Goal: Task Accomplishment & Management: Manage account settings

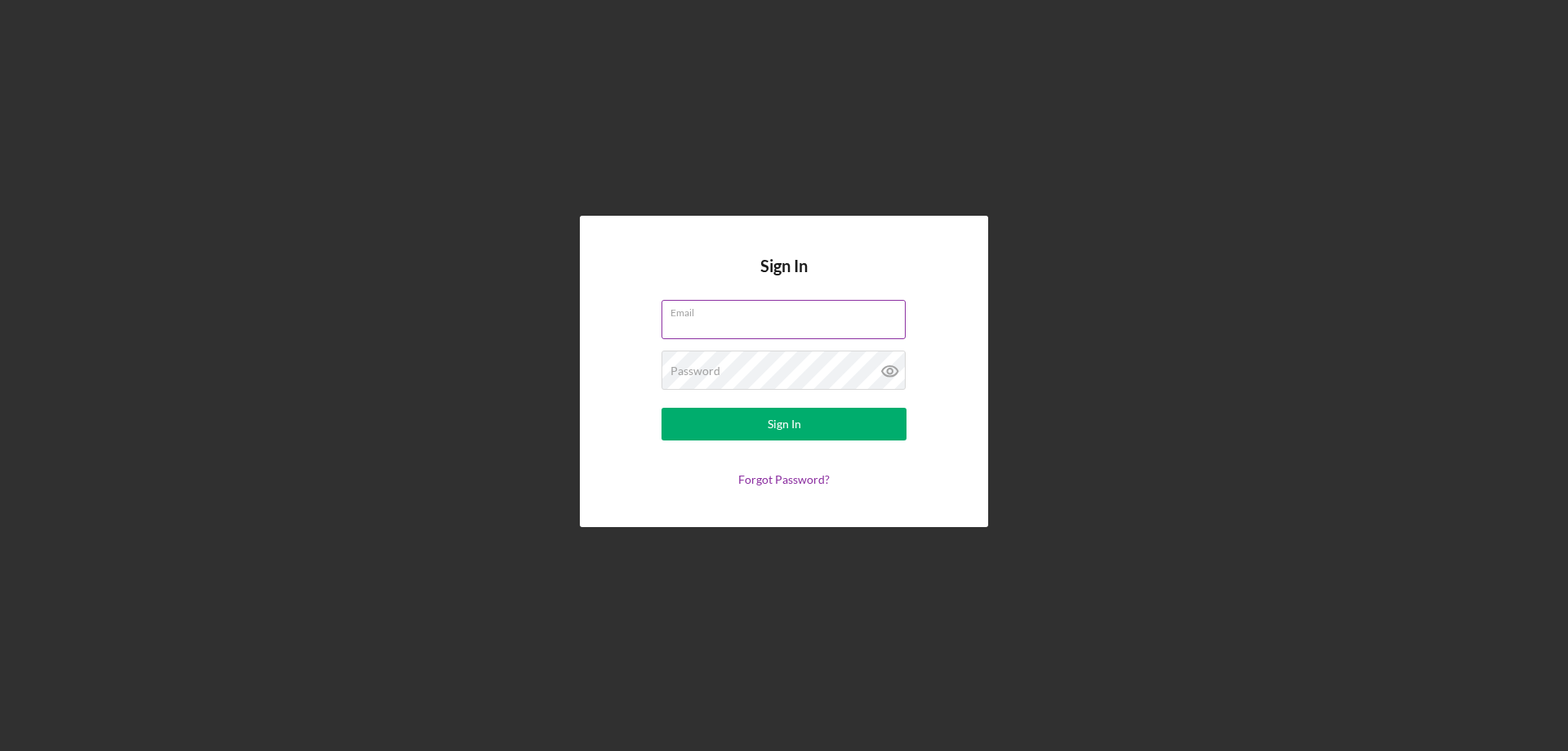
click at [752, 330] on input "Email" at bounding box center [783, 319] width 244 height 39
type input "s"
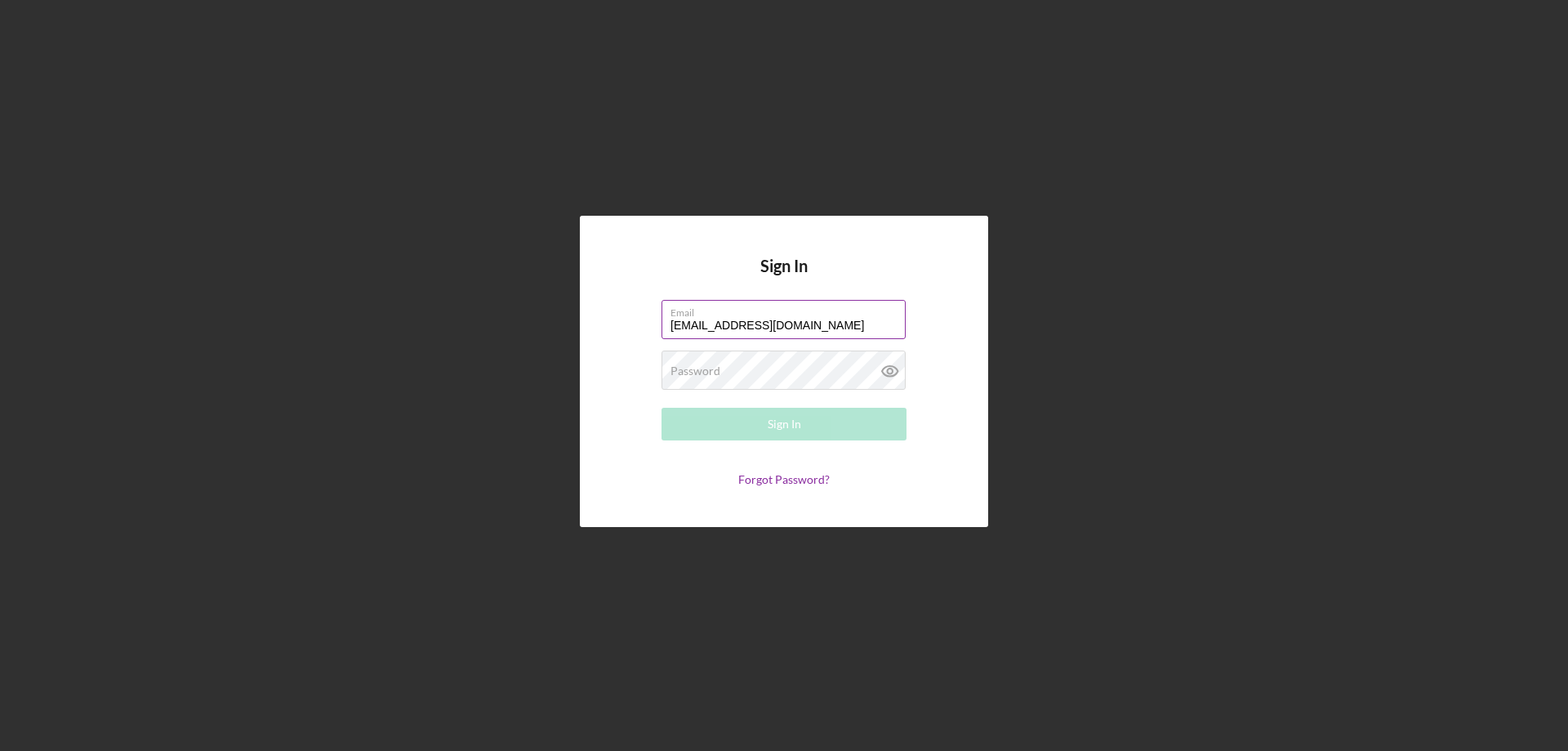
type input "[EMAIL_ADDRESS][DOMAIN_NAME]"
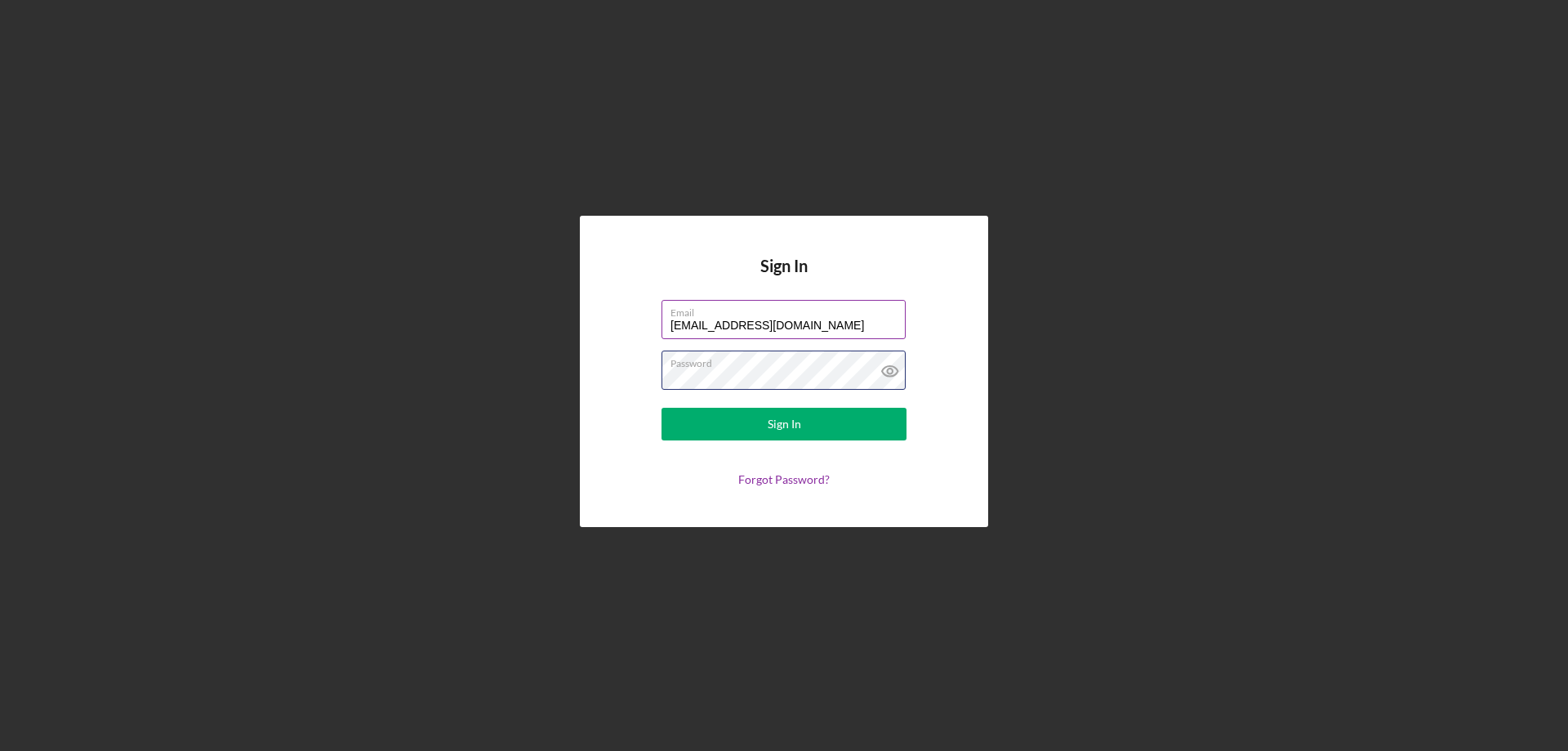
click at [661, 407] on button "Sign In" at bounding box center [783, 423] width 245 height 32
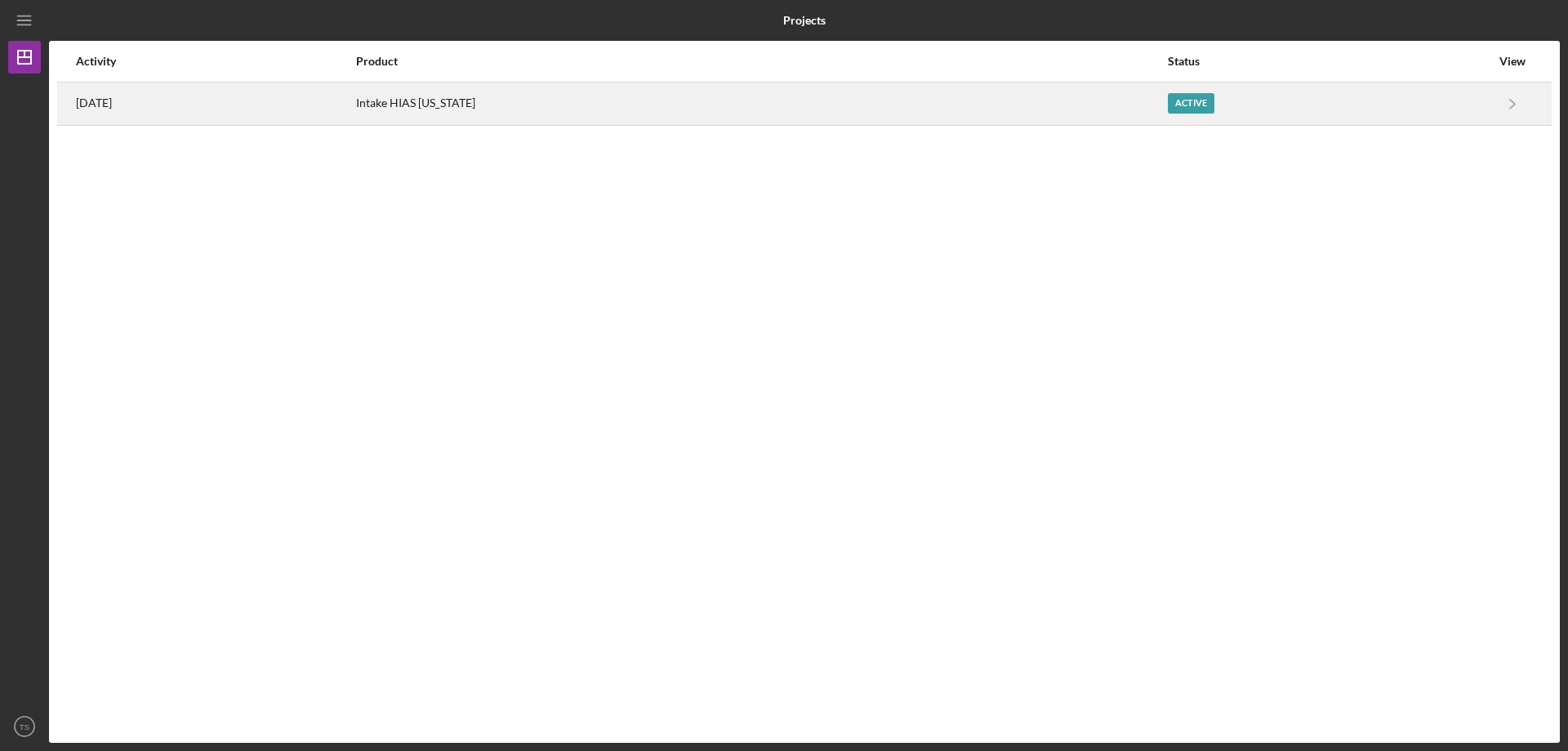
click at [1469, 111] on div "Active" at bounding box center [1329, 104] width 322 height 41
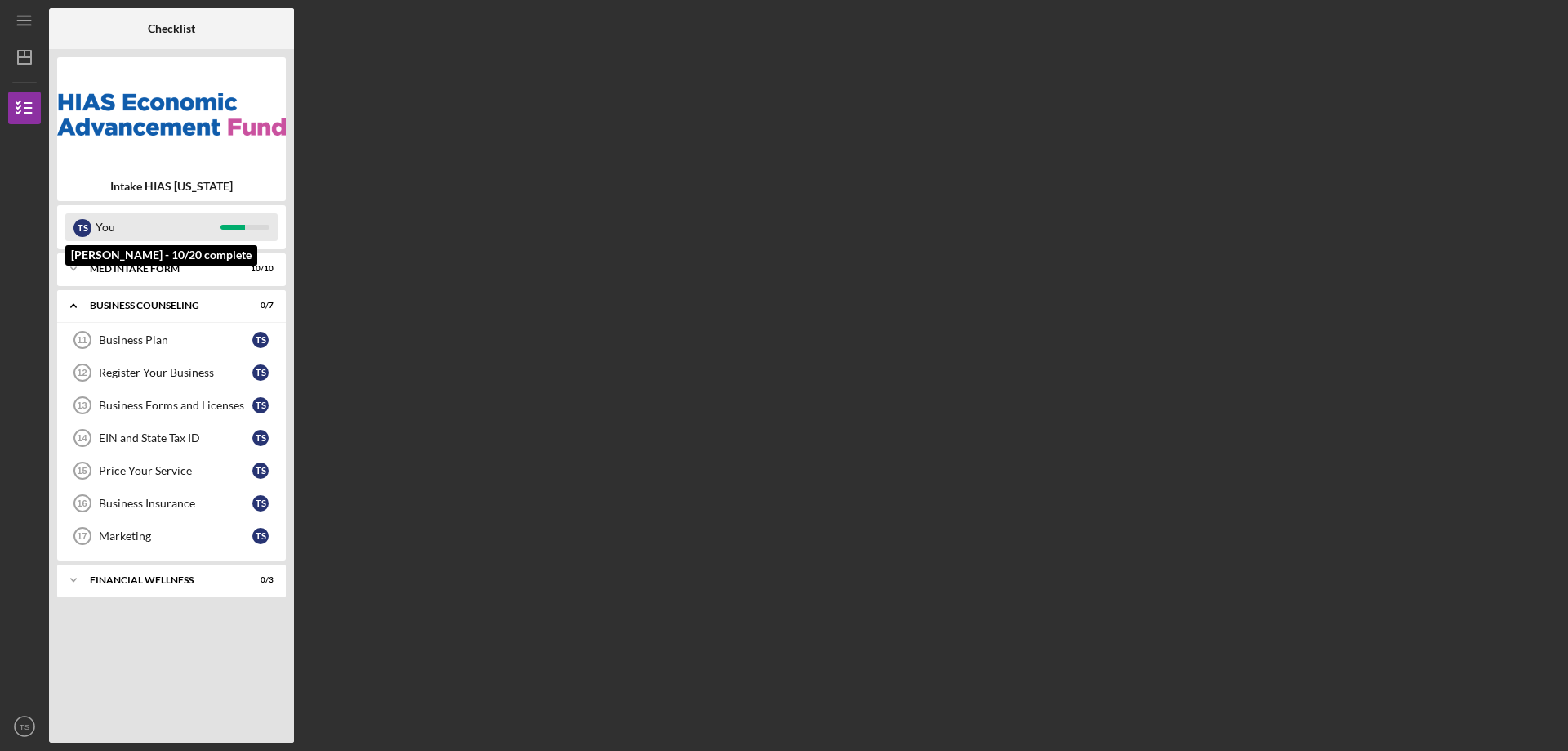
click at [188, 223] on div "You" at bounding box center [158, 227] width 125 height 27
click at [103, 234] on div "You" at bounding box center [158, 227] width 125 height 27
click at [134, 265] on div "MED Intake Form" at bounding box center [178, 269] width 176 height 10
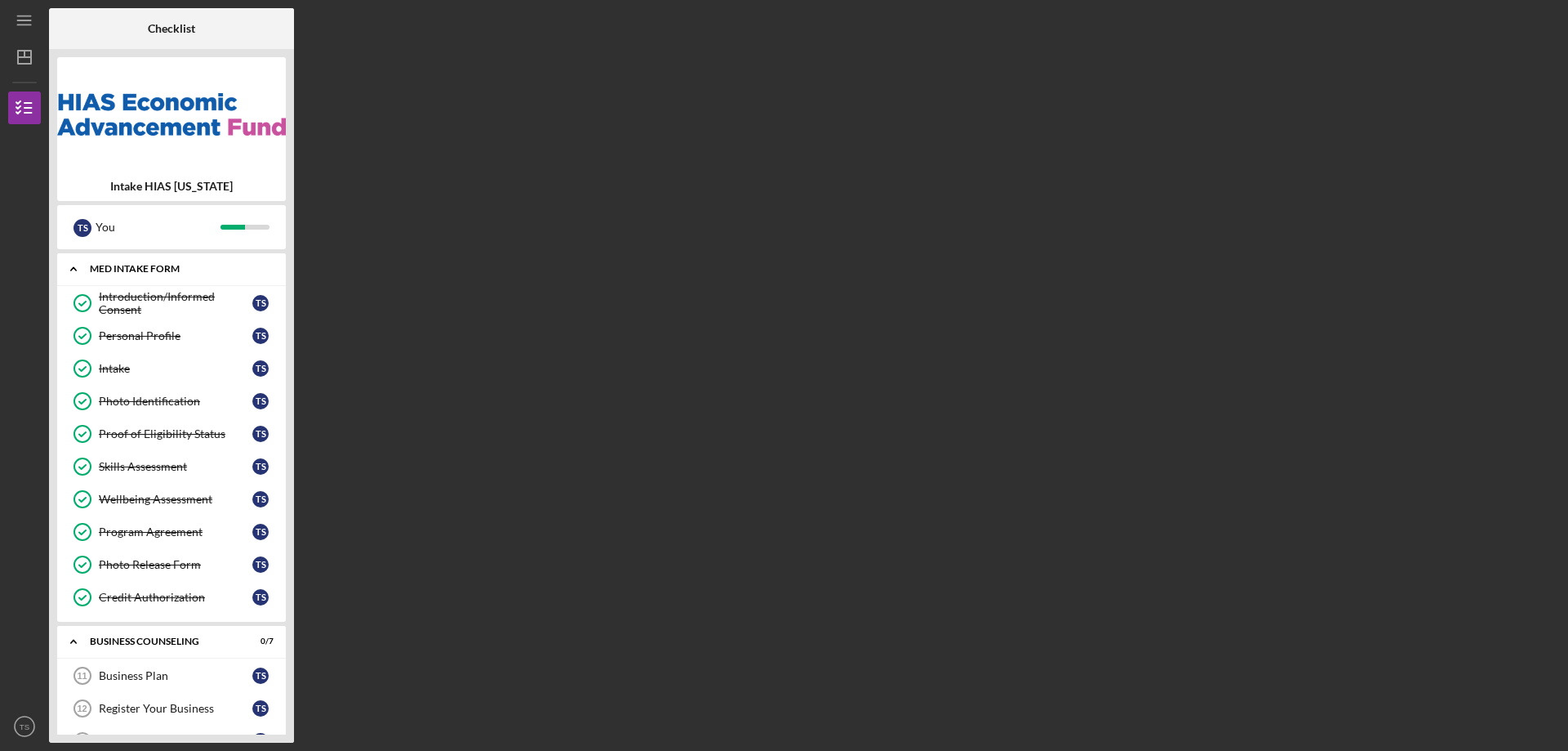
click at [164, 271] on div "MED Intake Form" at bounding box center [178, 269] width 176 height 10
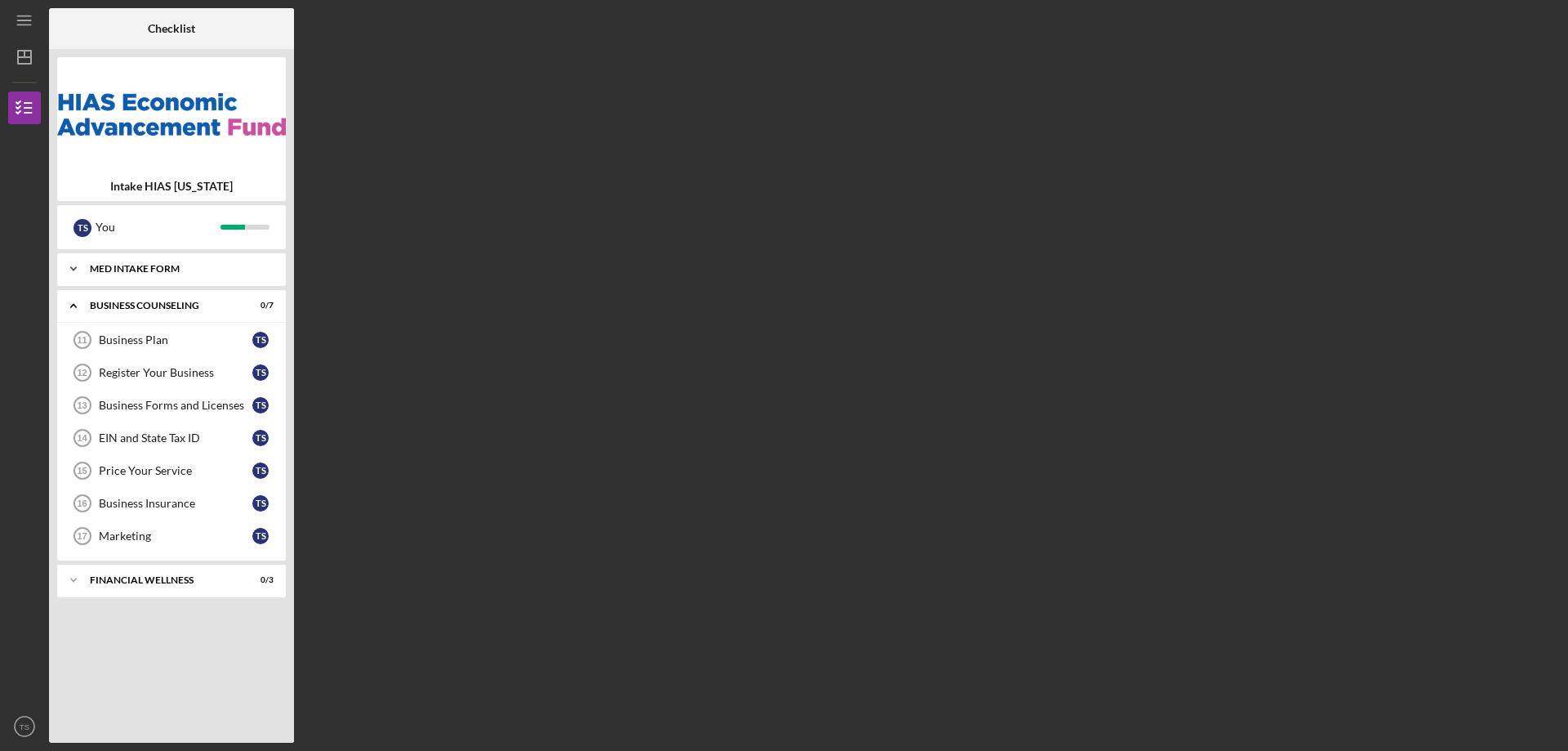
click at [169, 271] on div "MED Intake Form" at bounding box center [178, 269] width 176 height 10
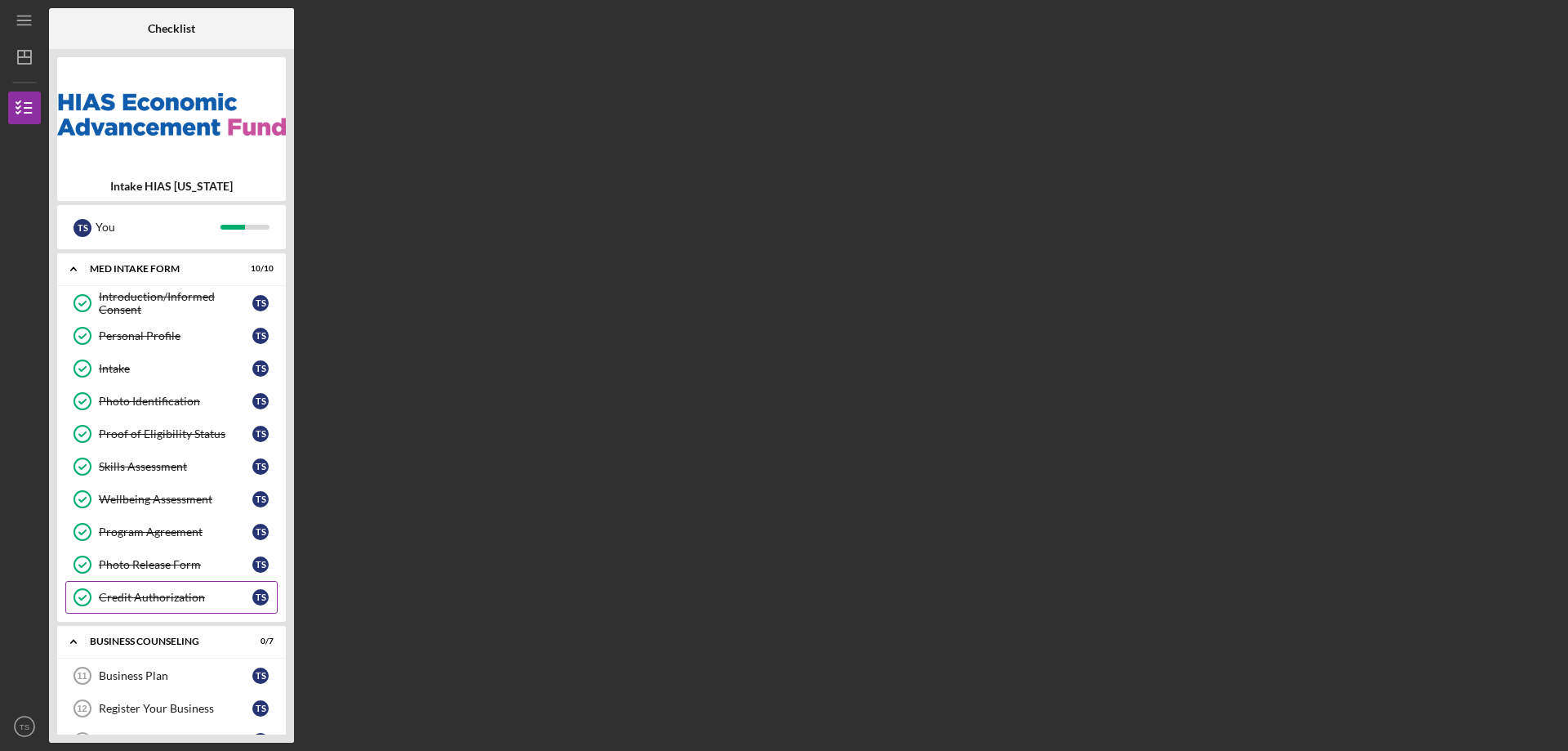
click at [150, 612] on link "Credit Authorization Credit Authorization T S" at bounding box center [171, 597] width 212 height 32
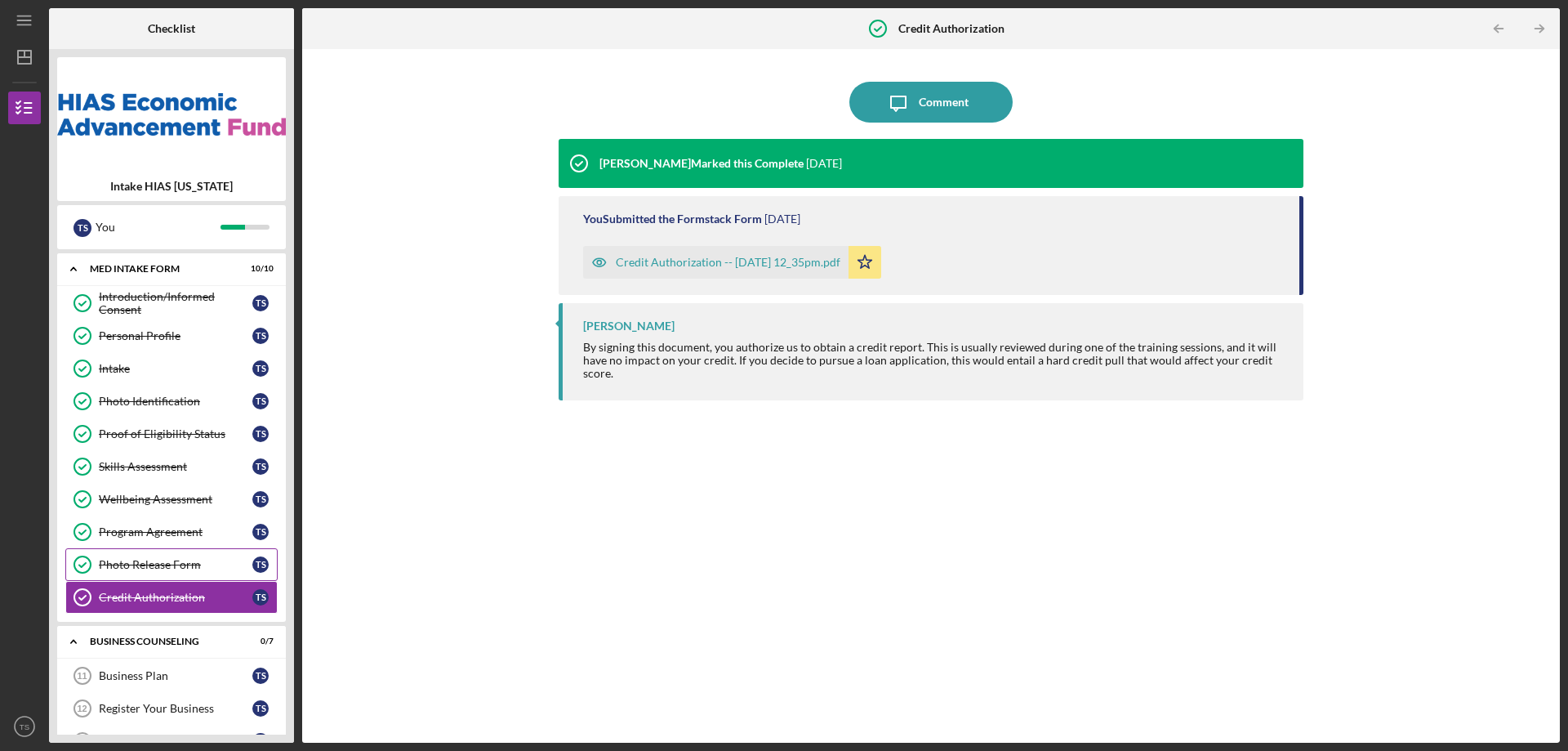
click at [147, 574] on link "Photo Release Form Photo Release Form T S" at bounding box center [171, 563] width 212 height 32
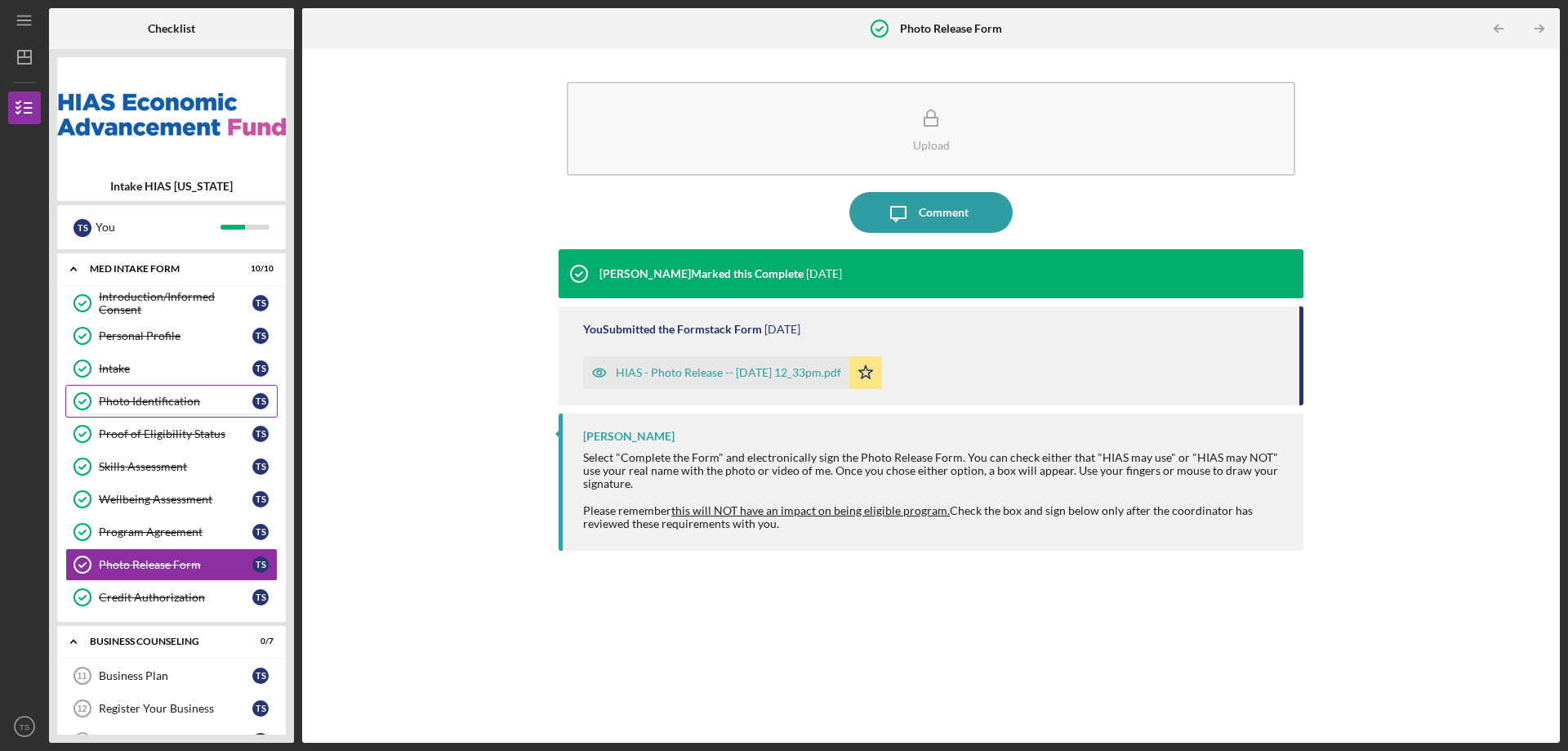
click at [147, 391] on link "Photo Identification Photo Identification T S" at bounding box center [171, 400] width 212 height 32
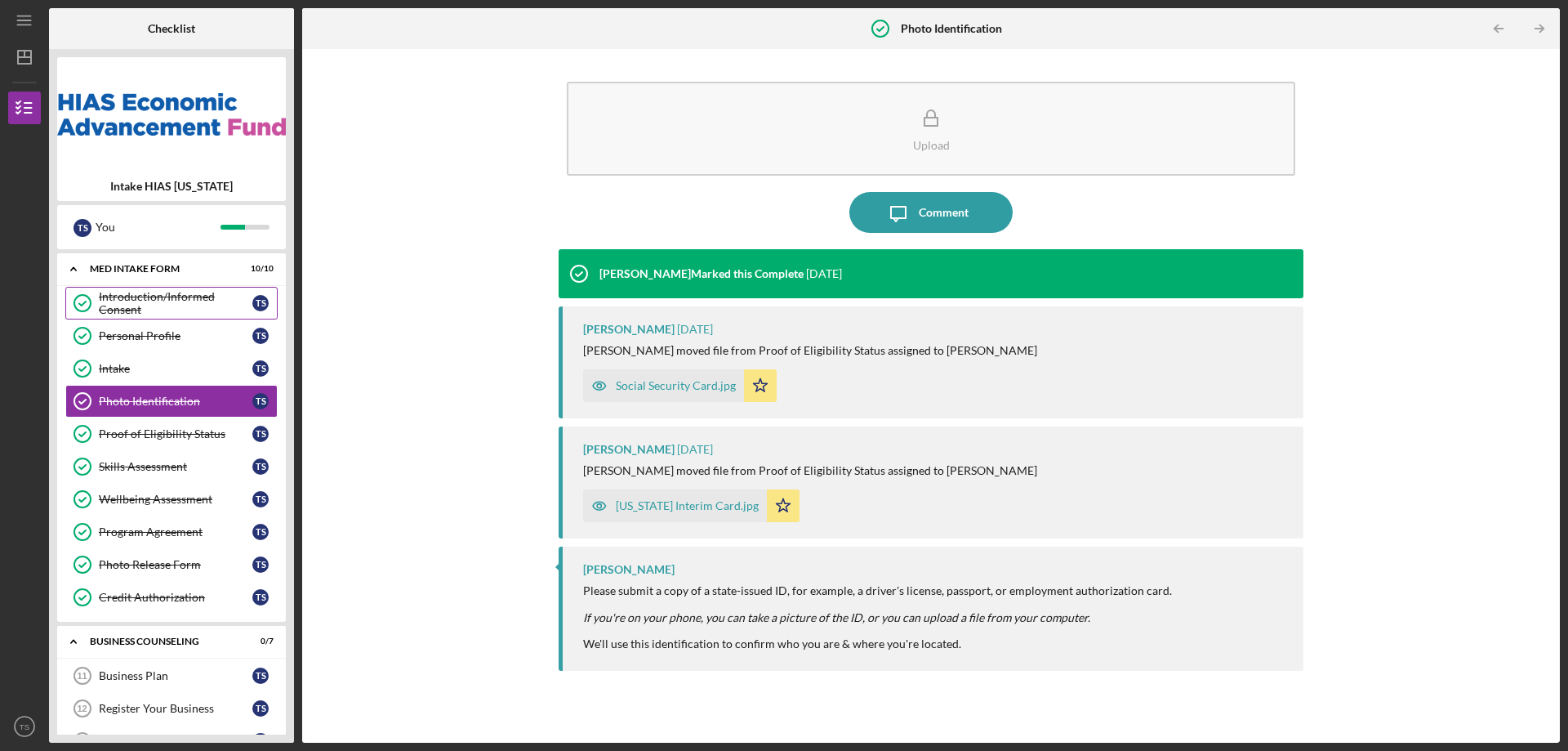
click at [123, 314] on div "Introduction/Informed Consent" at bounding box center [175, 303] width 153 height 26
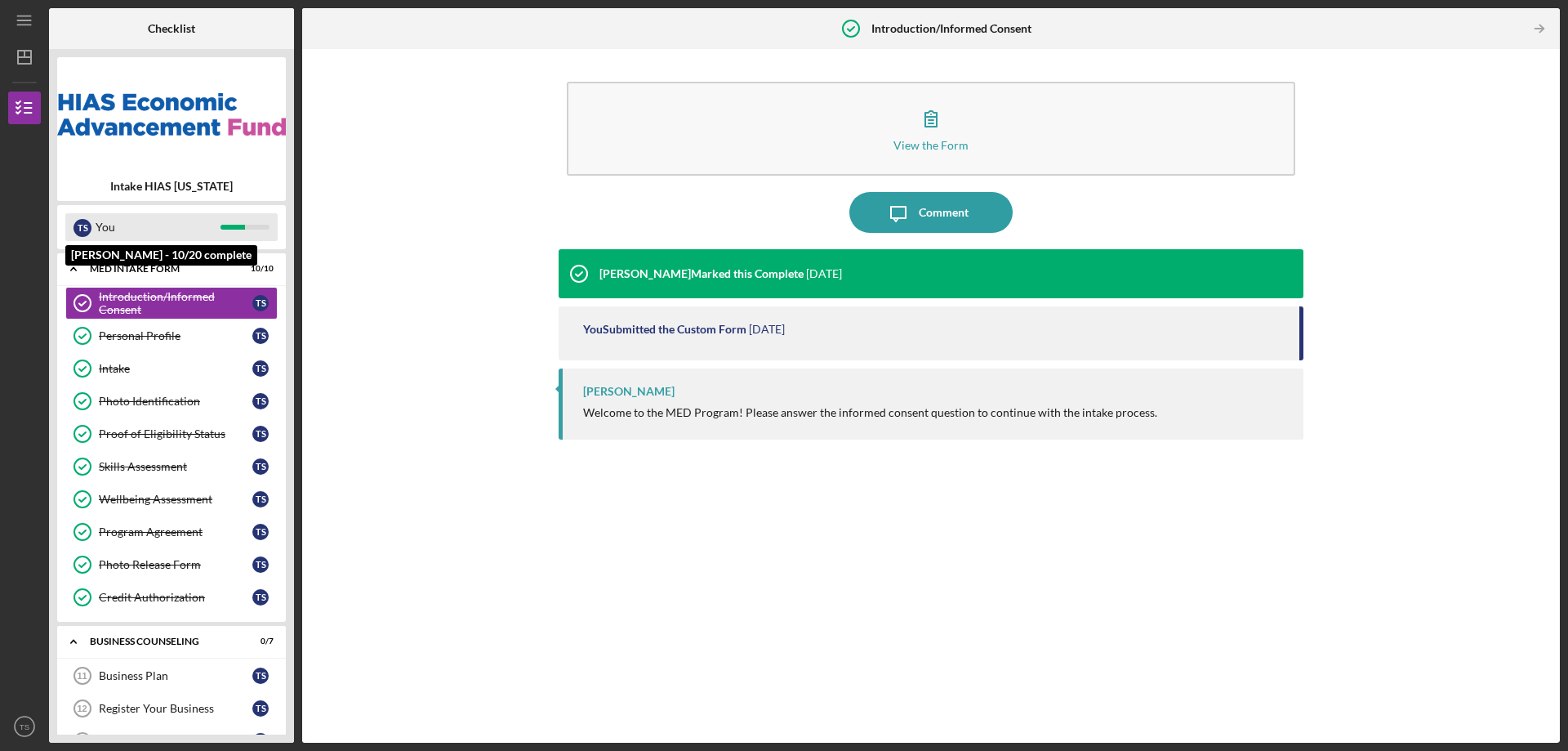
click at [163, 233] on div "You" at bounding box center [158, 227] width 125 height 27
click at [185, 222] on div "You" at bounding box center [158, 227] width 125 height 27
click at [58, 226] on div "T S You" at bounding box center [172, 227] width 228 height 44
click at [136, 224] on div "You" at bounding box center [158, 227] width 125 height 27
click at [21, 21] on icon "Icon/Menu" at bounding box center [25, 21] width 37 height 37
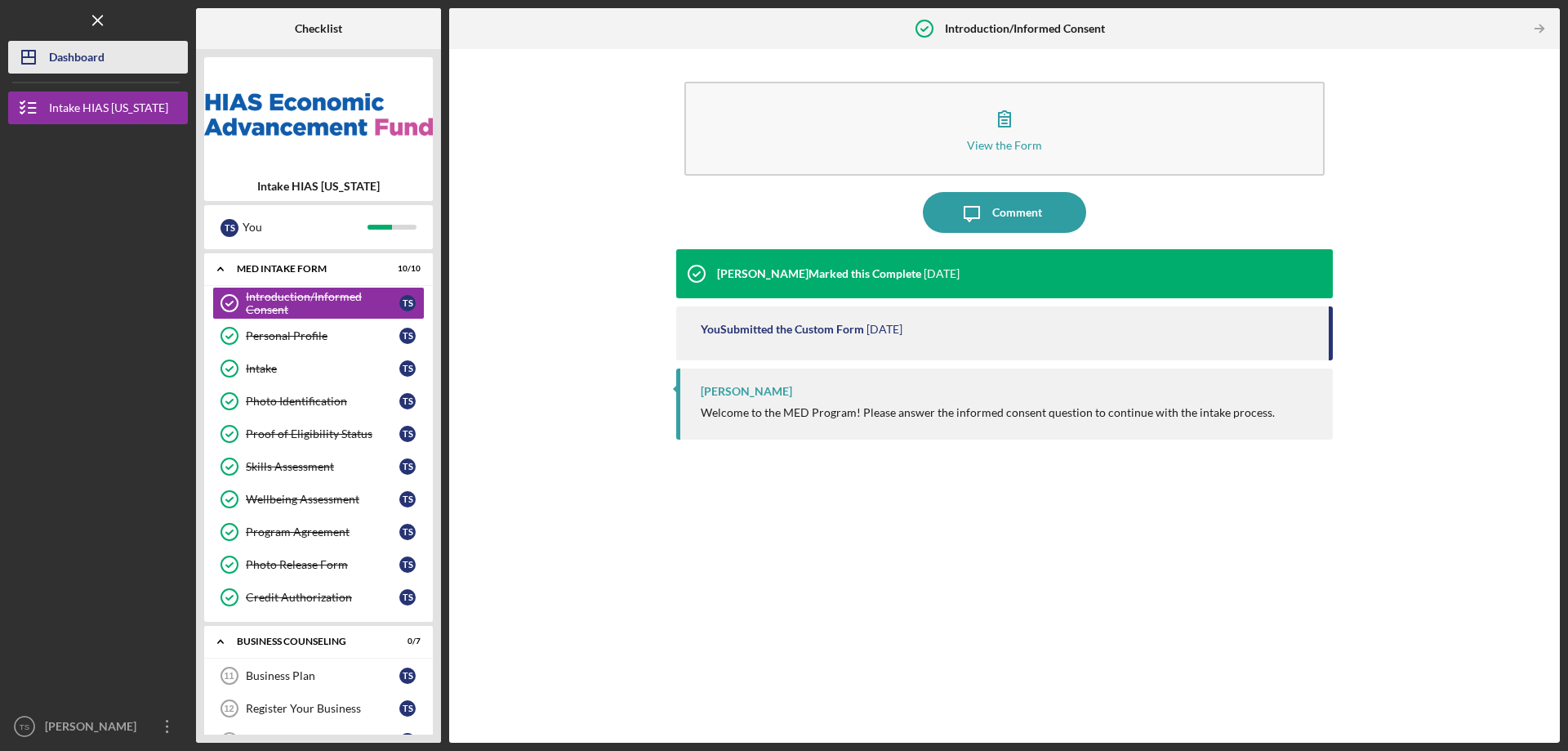
click at [72, 48] on div "Dashboard" at bounding box center [76, 60] width 56 height 37
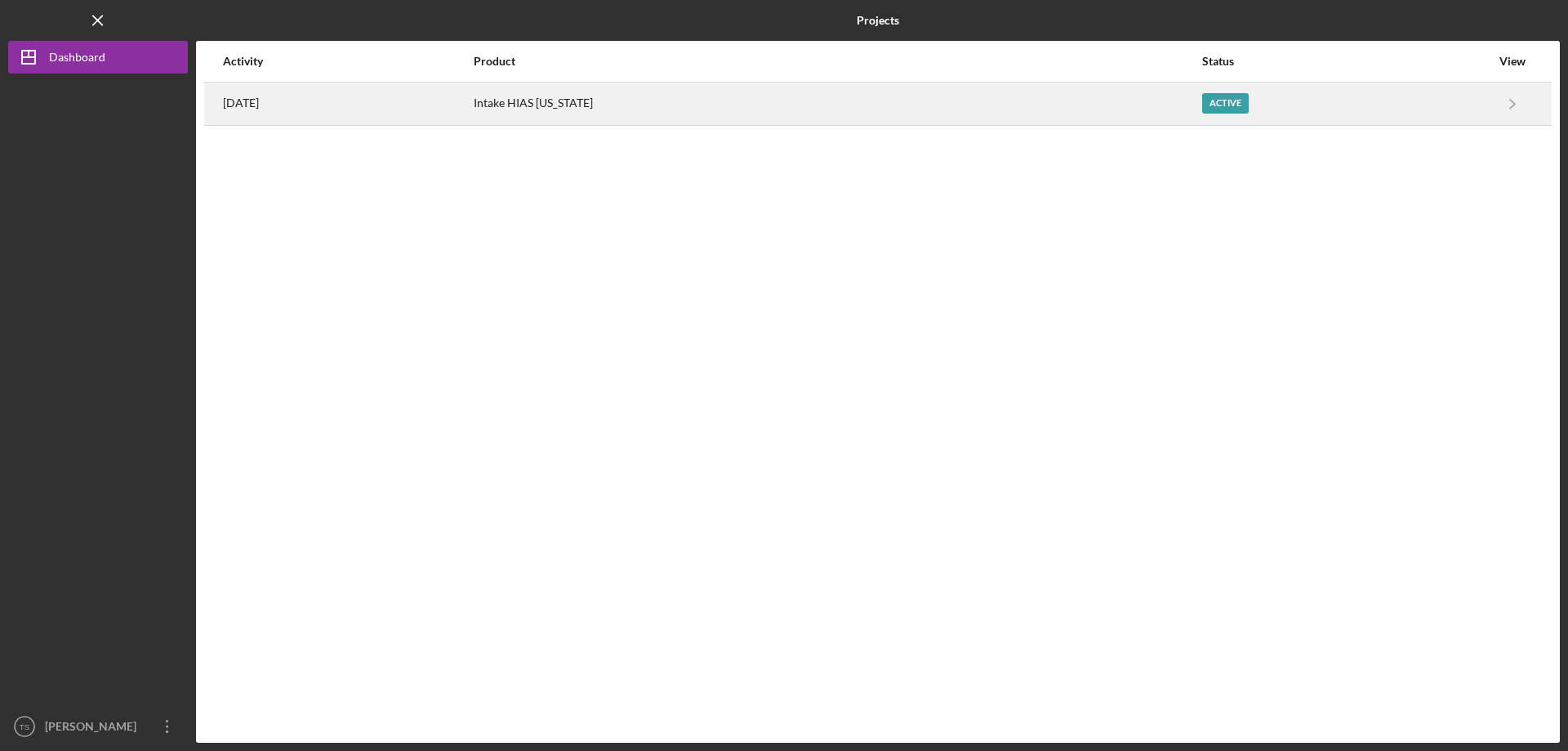
click at [1202, 98] on div "Active" at bounding box center [1225, 103] width 47 height 21
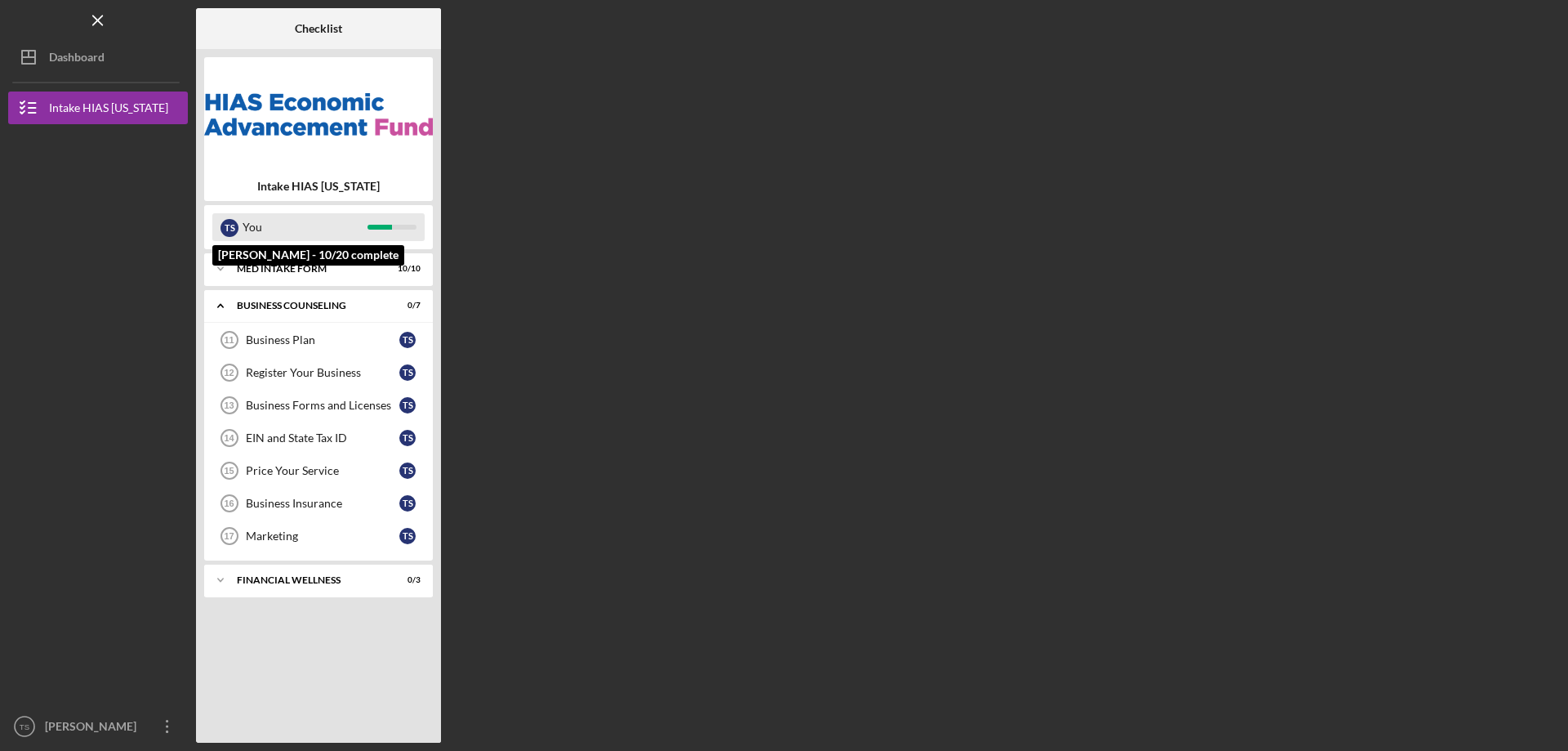
click at [355, 239] on div "You" at bounding box center [305, 227] width 125 height 27
click at [337, 269] on div "MED Intake Form" at bounding box center [325, 269] width 176 height 10
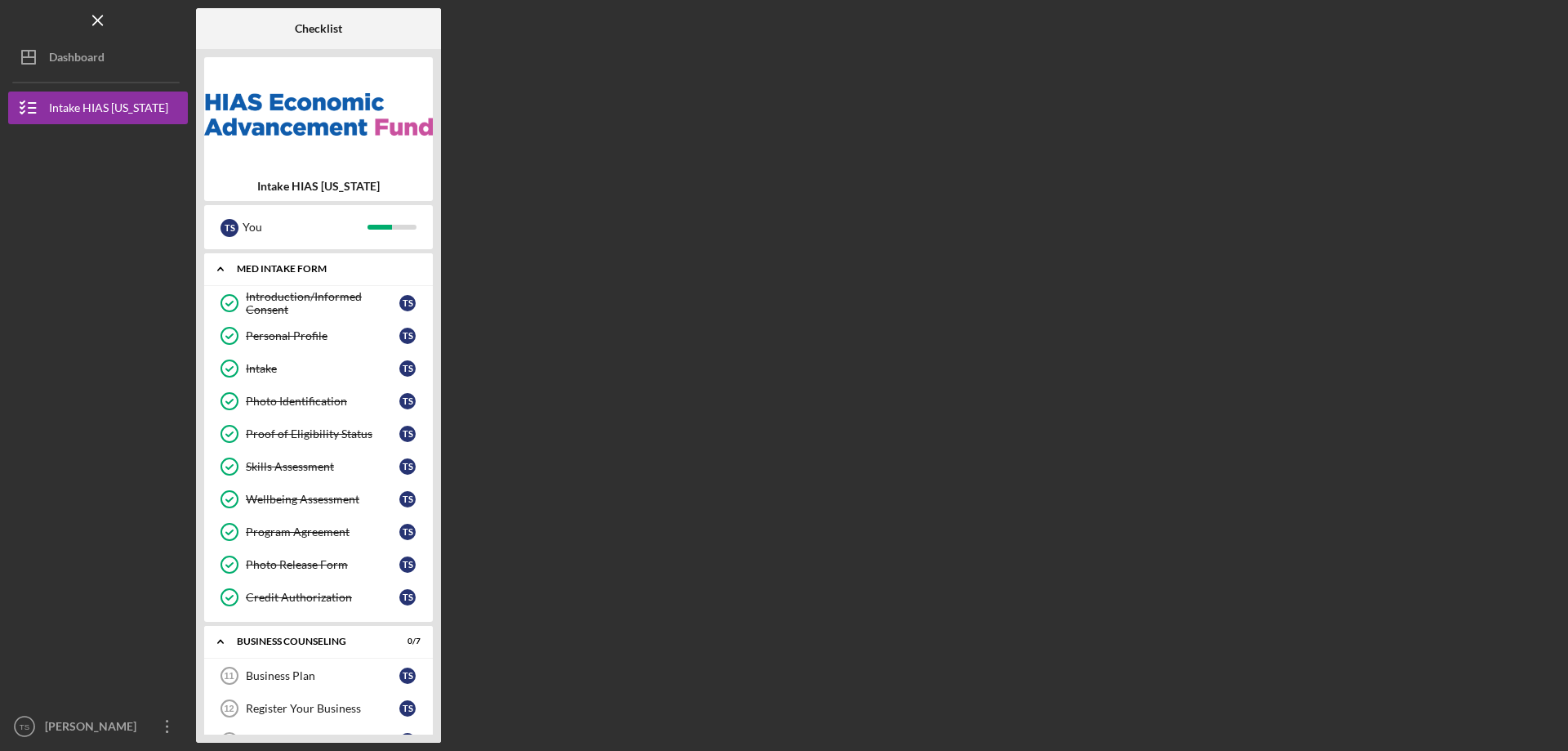
click at [335, 269] on div "MED Intake Form" at bounding box center [325, 269] width 176 height 10
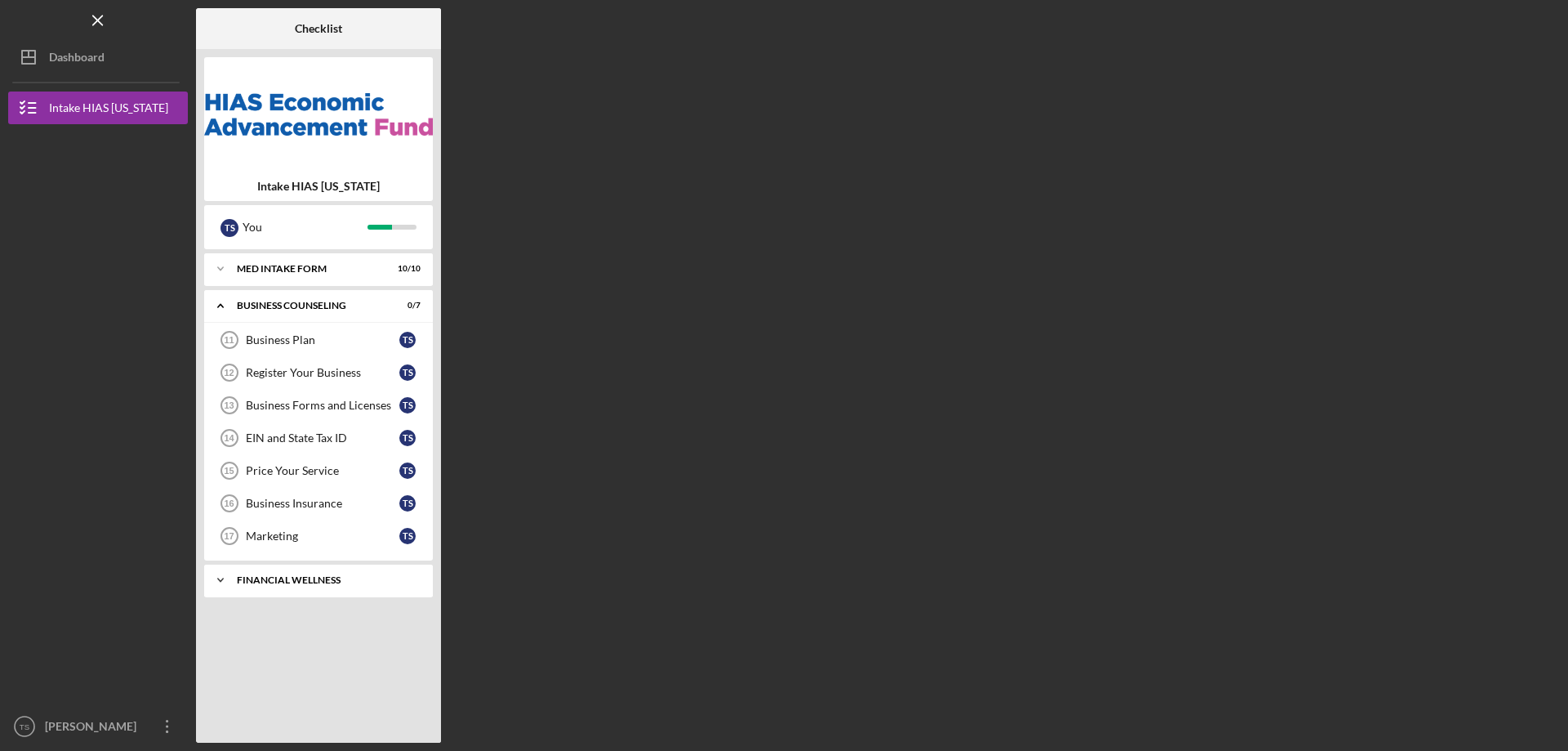
click at [369, 591] on div "Icon/Expander Financial Wellness 0 / 3" at bounding box center [318, 579] width 228 height 32
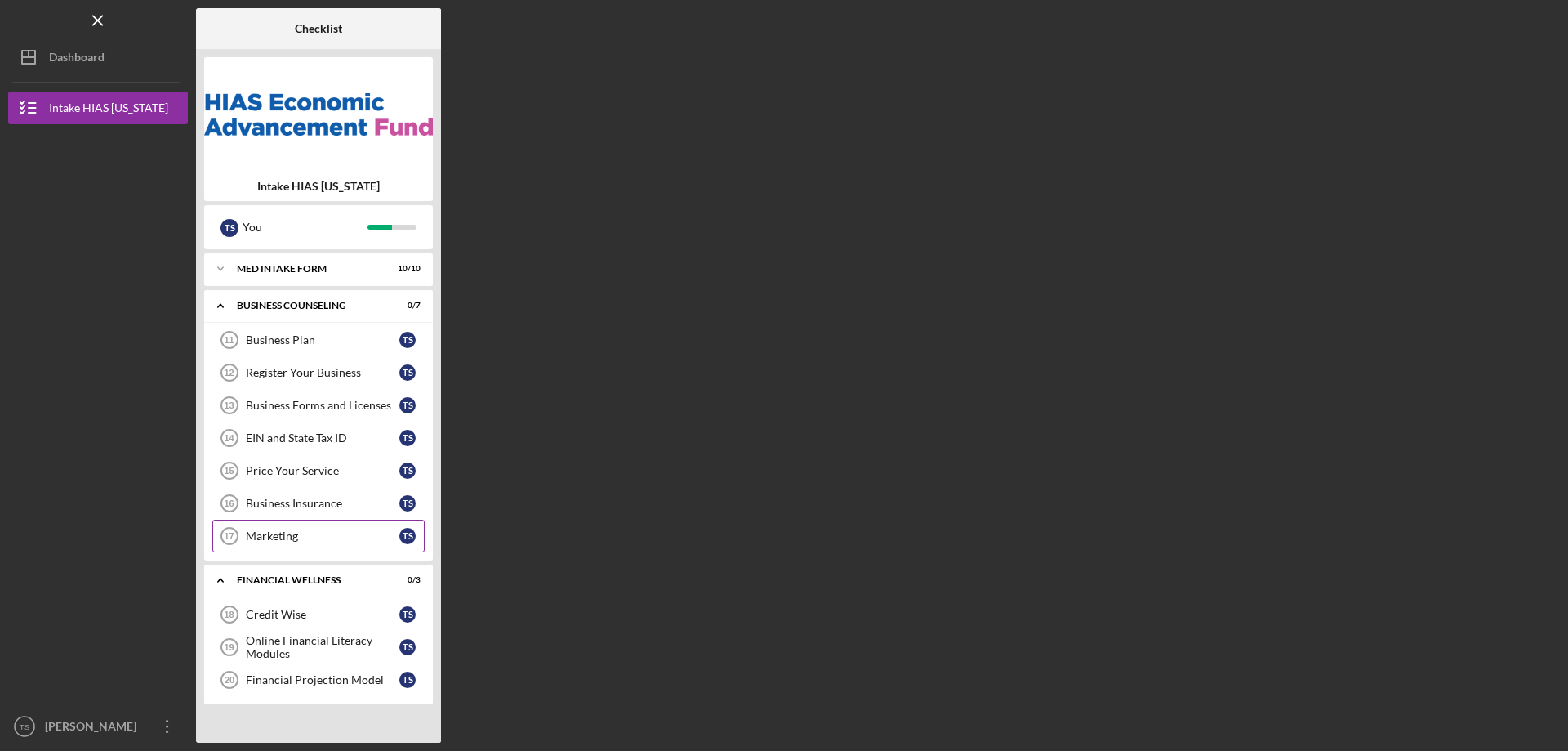
click at [323, 542] on div "Marketing" at bounding box center [322, 535] width 153 height 13
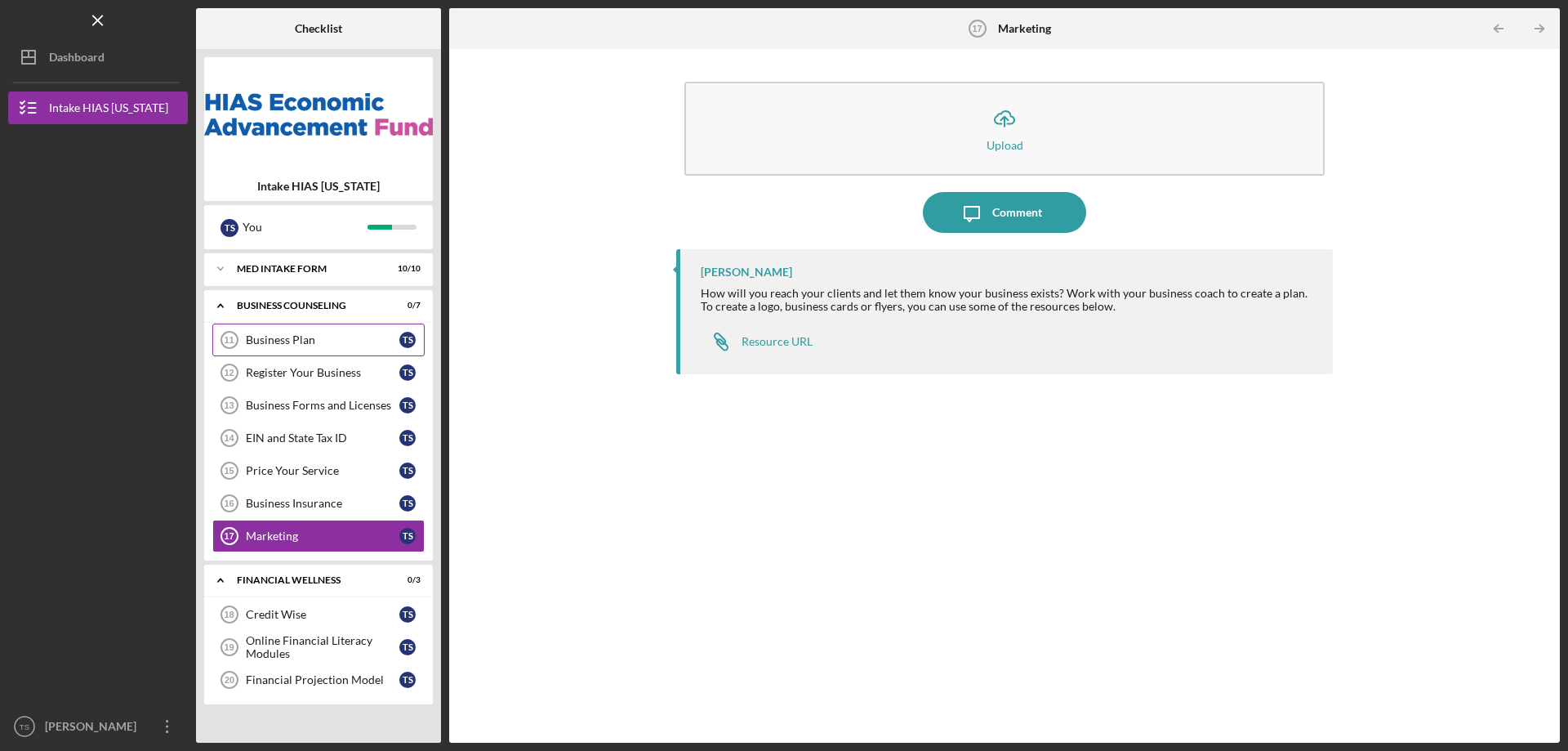
click at [332, 347] on link "Business Plan 11 Business Plan T S" at bounding box center [317, 339] width 212 height 32
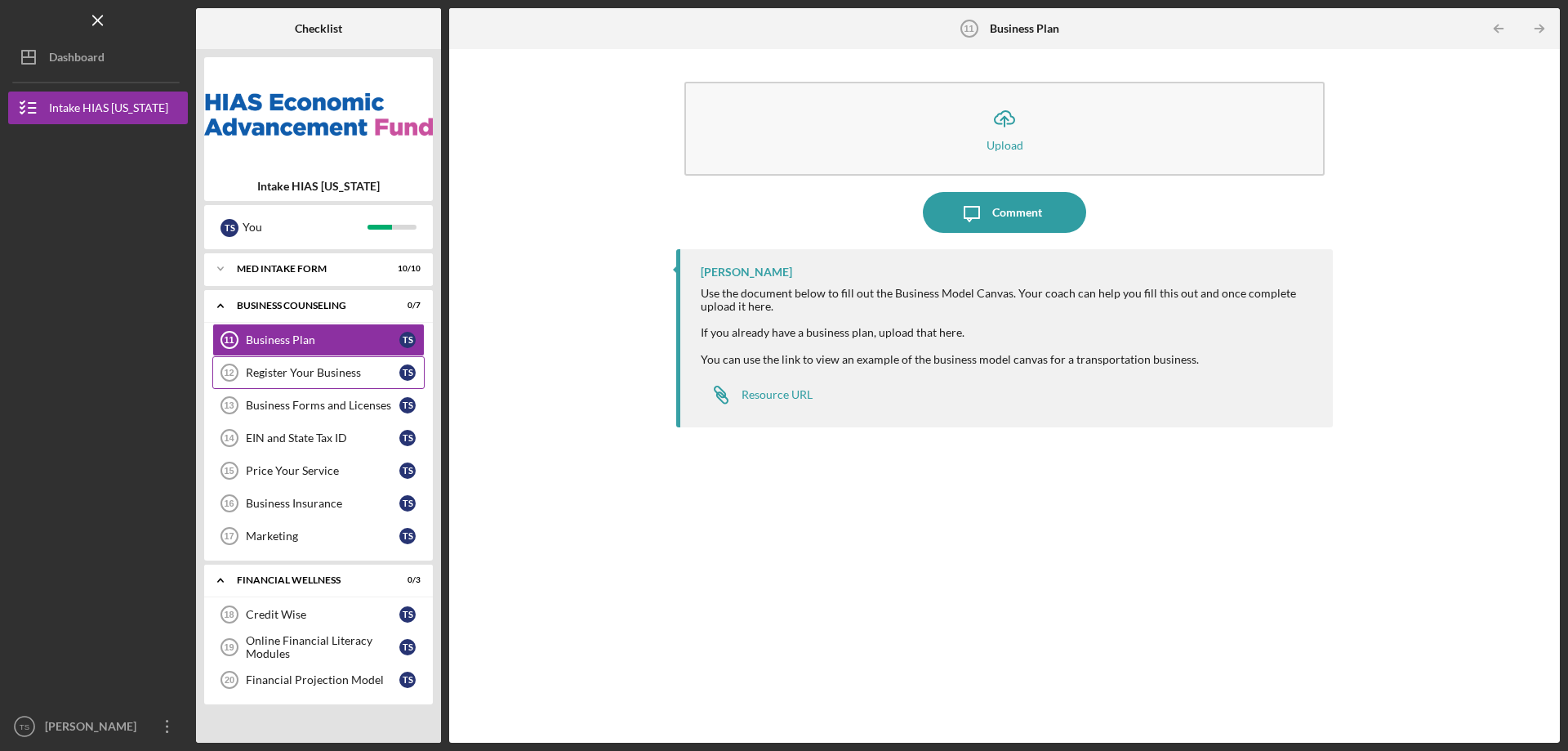
click at [334, 373] on div "Register Your Business" at bounding box center [322, 372] width 153 height 13
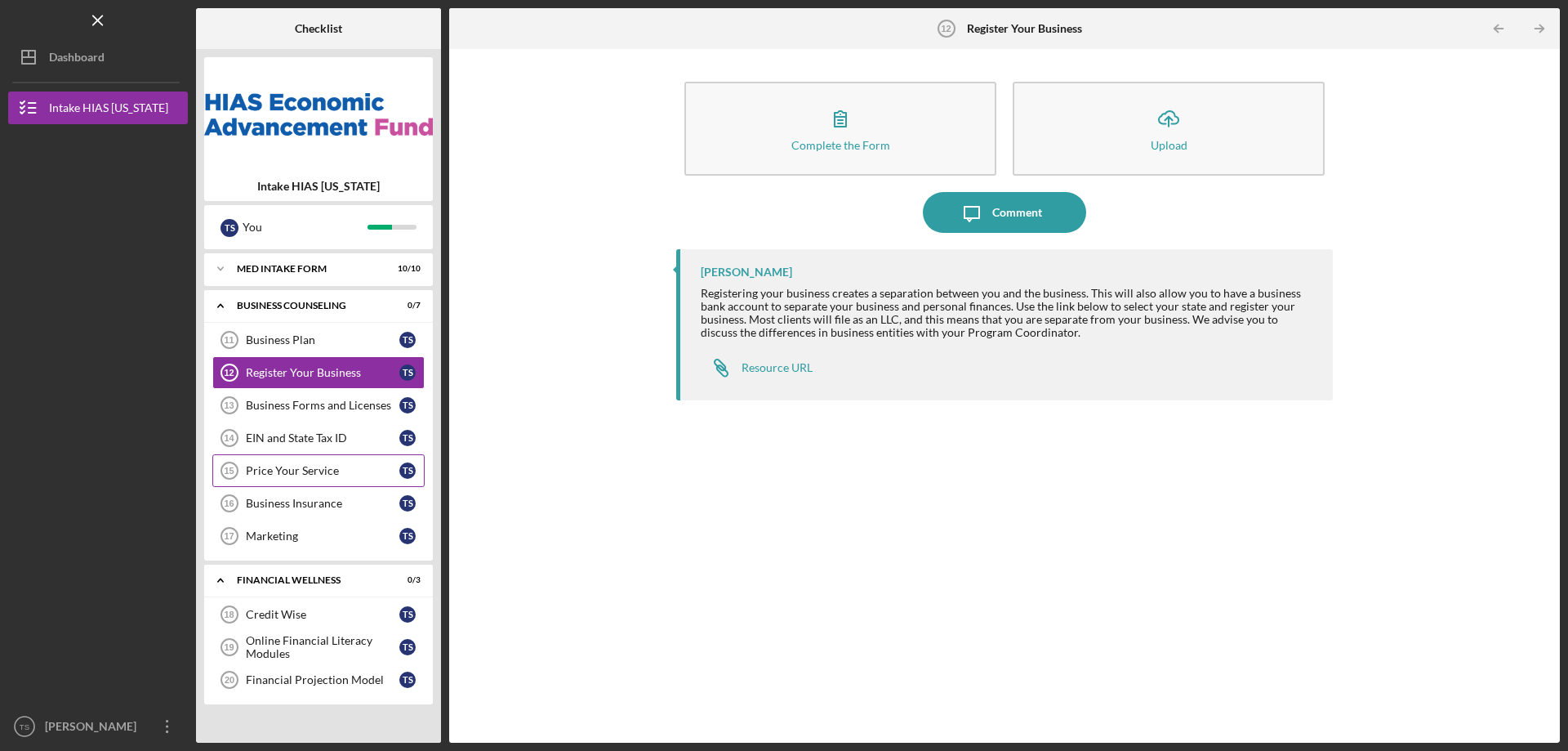
click at [329, 457] on link "Price Your Service 15 Price Your Service T S" at bounding box center [317, 470] width 212 height 32
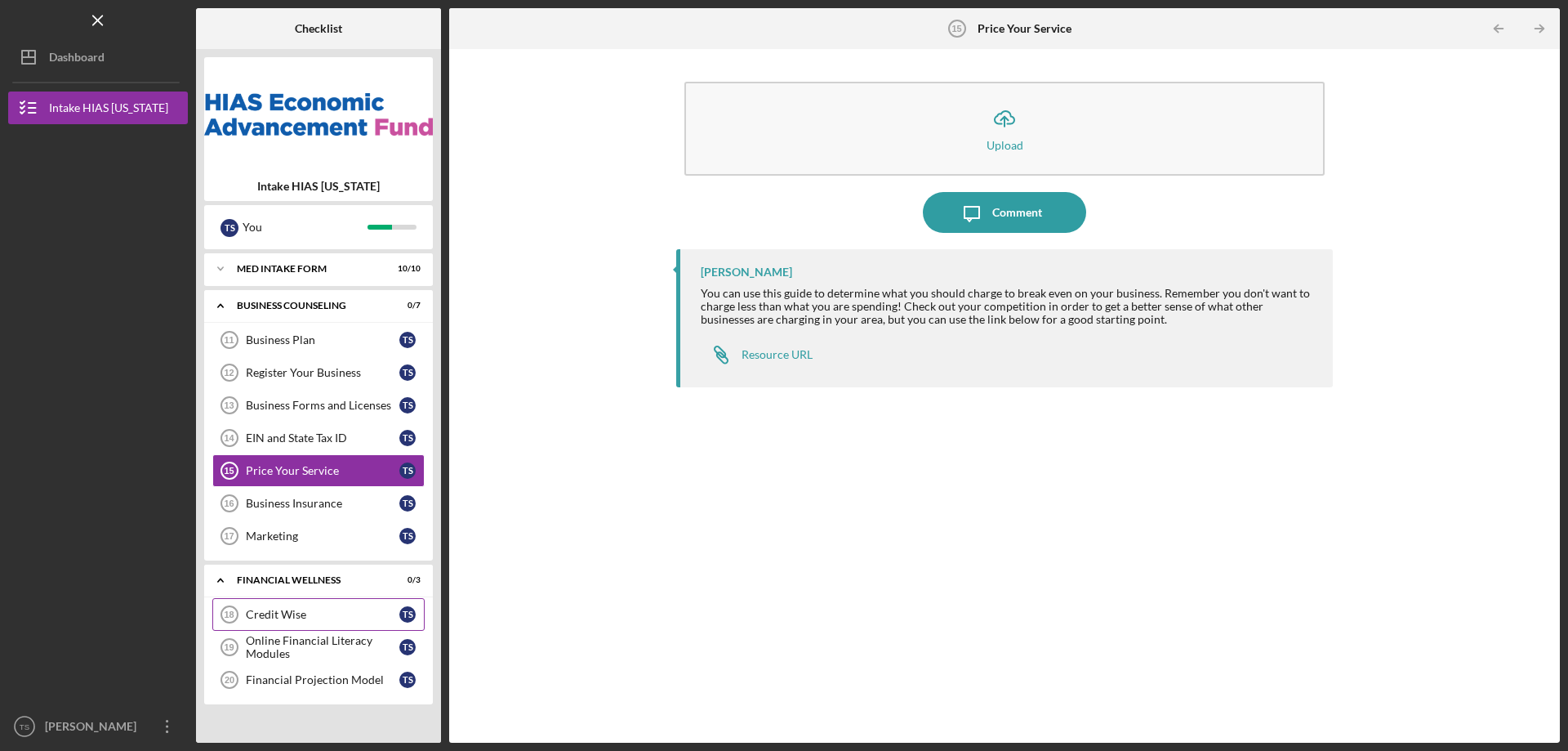
click at [300, 620] on div "Credit Wise" at bounding box center [322, 613] width 153 height 13
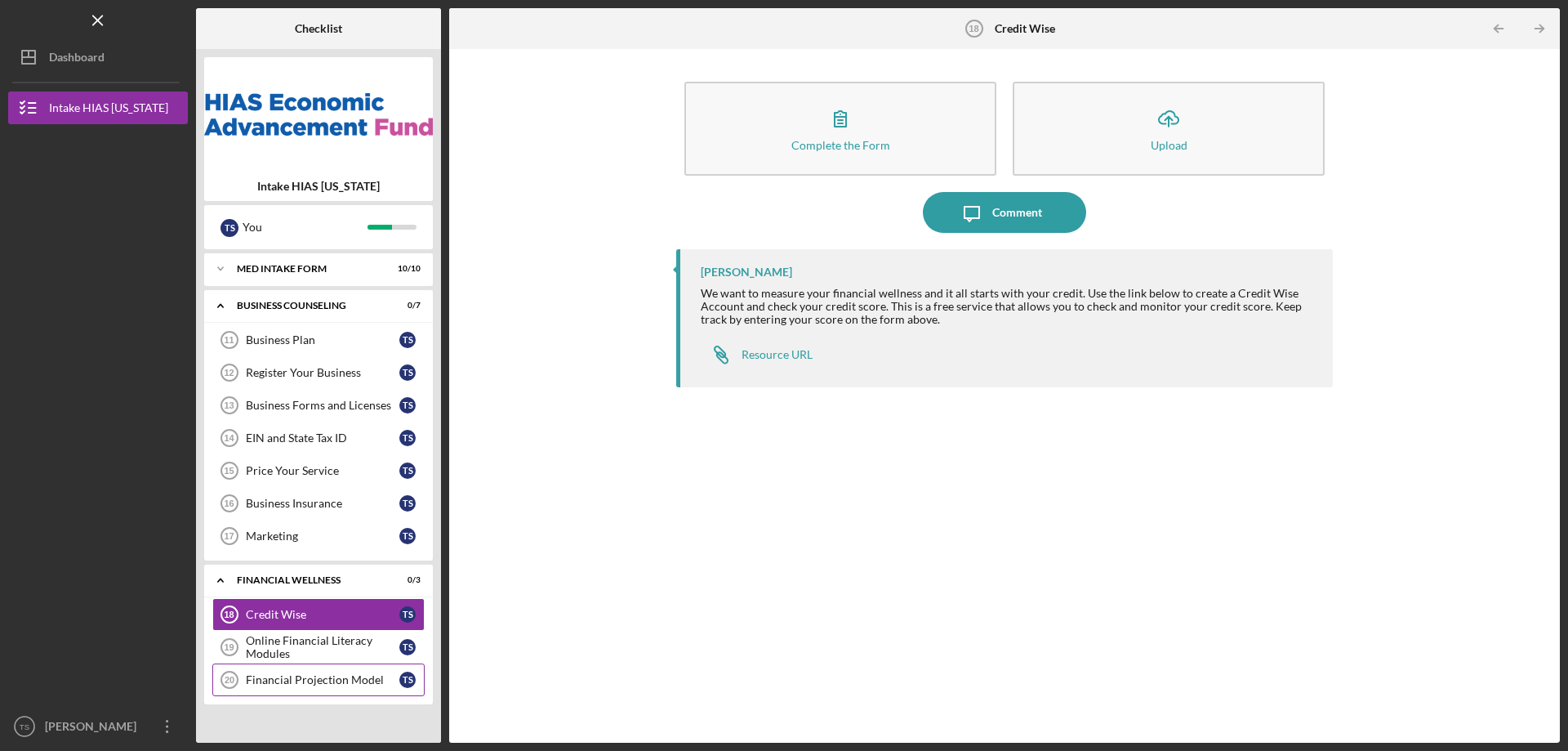
click at [322, 673] on div "Financial Projection Model" at bounding box center [322, 679] width 153 height 13
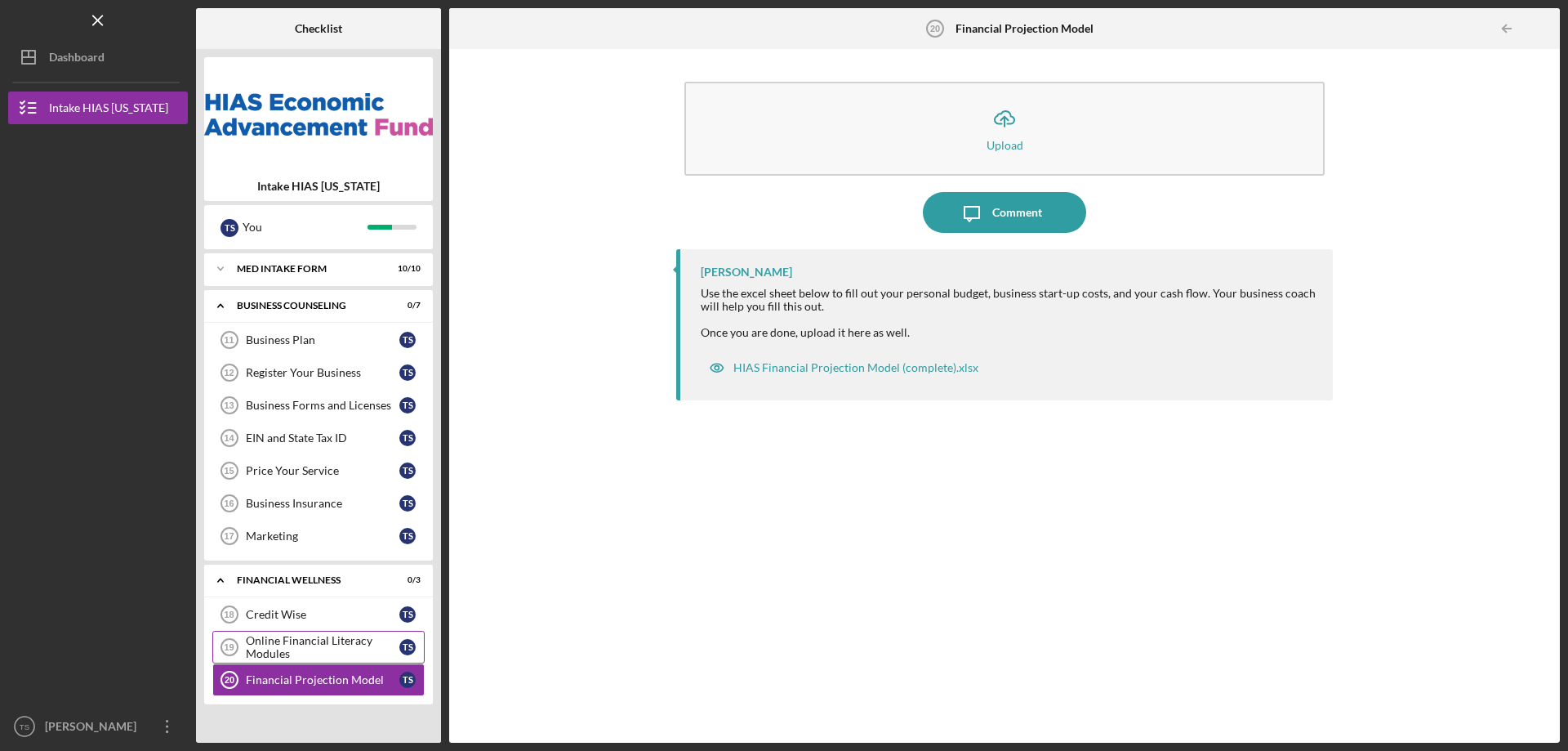
click at [328, 647] on div "Online Financial Literacy Modules" at bounding box center [322, 647] width 153 height 26
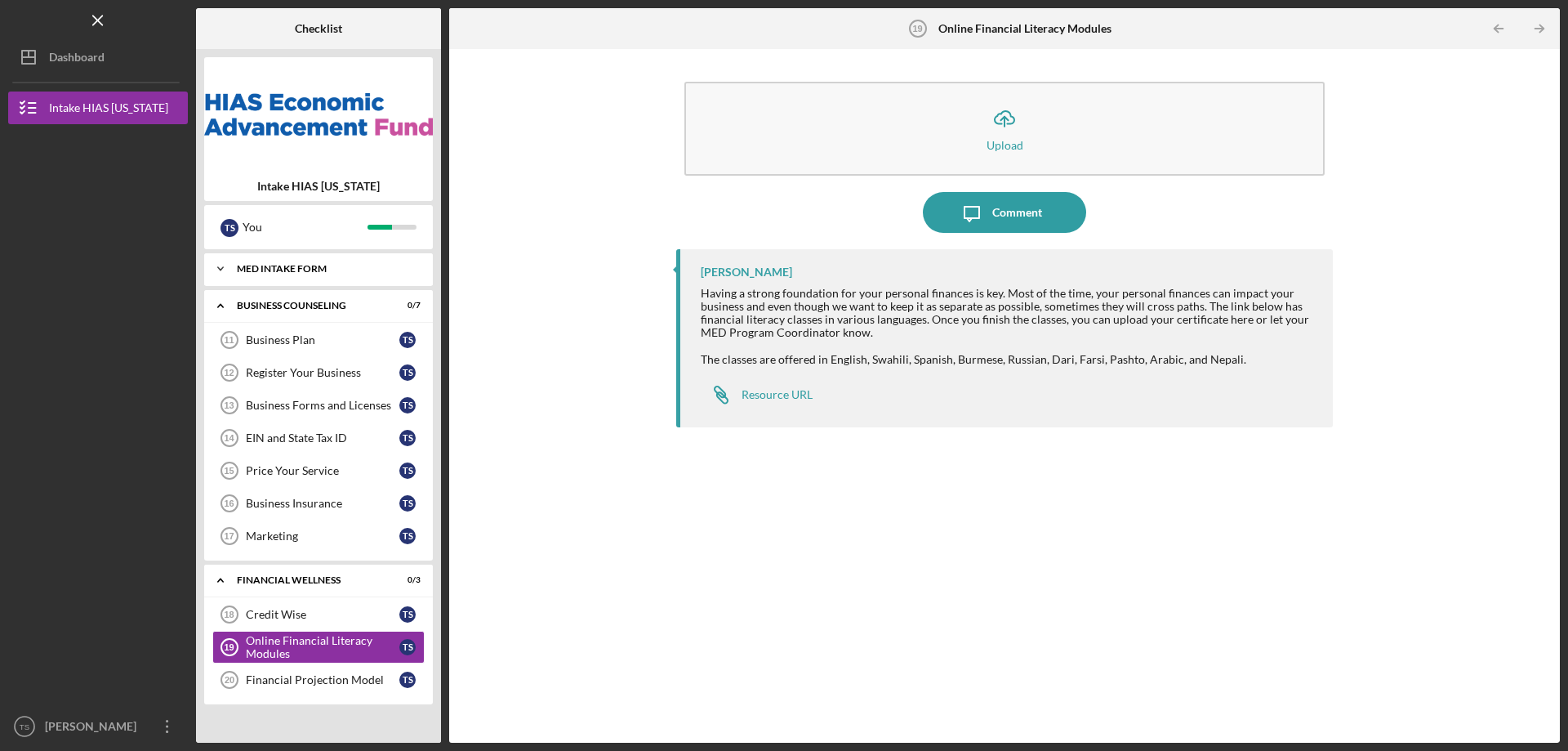
click at [265, 267] on div "MED Intake Form" at bounding box center [325, 269] width 176 height 10
